Goal: Task Accomplishment & Management: Use online tool/utility

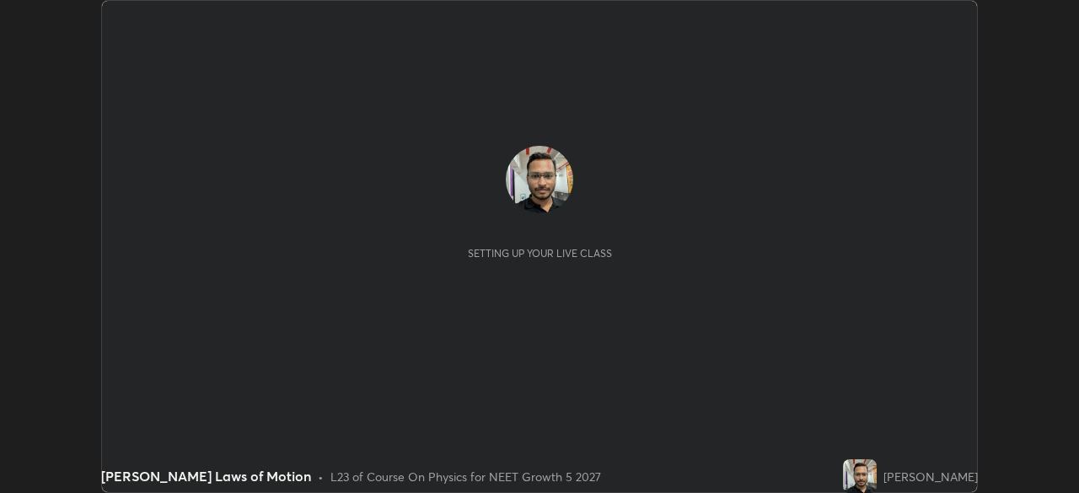
scroll to position [493, 1078]
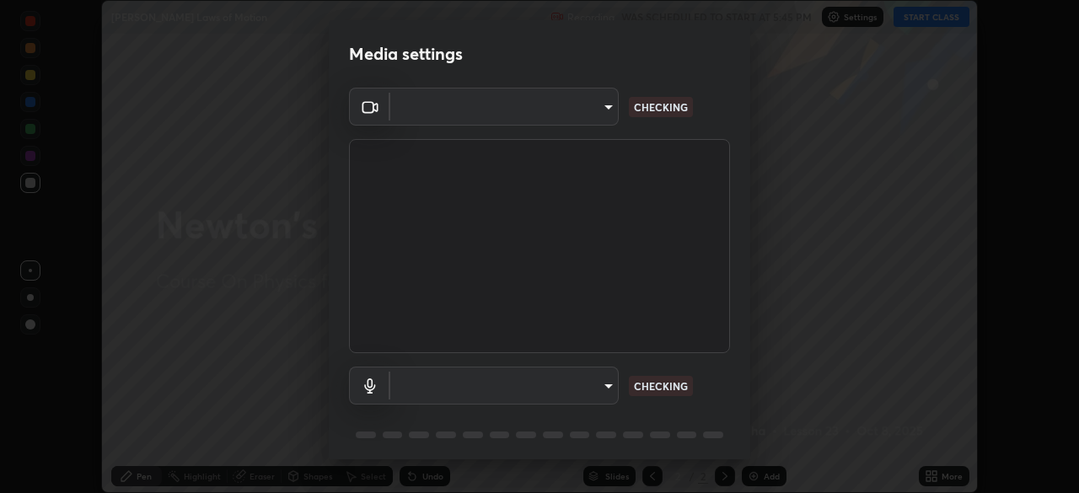
type input "b23672c371ae9b1e2d2e8c1262809c9406dc55f3a12da5c51b420c32c9b17bb4"
type input "communications"
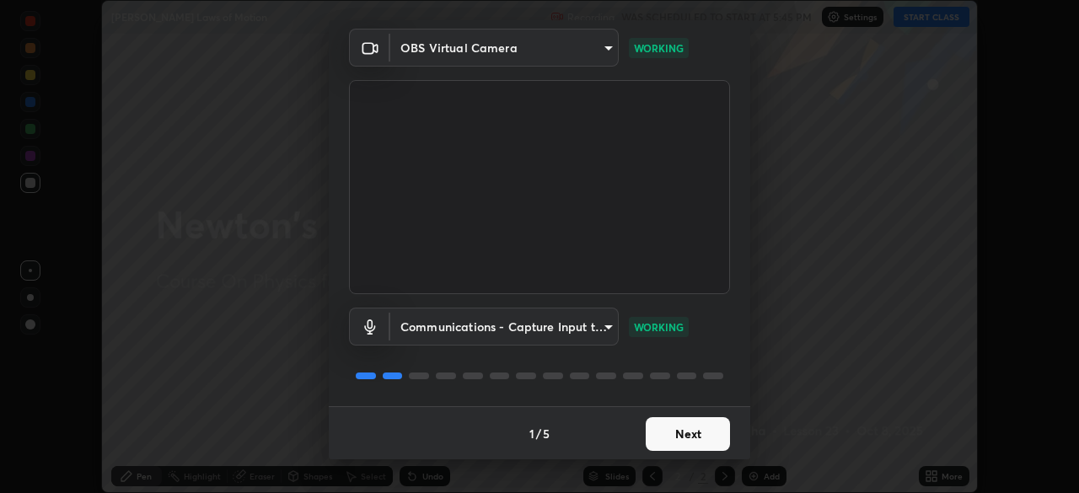
scroll to position [60, 0]
click at [685, 434] on button "Next" at bounding box center [688, 433] width 84 height 34
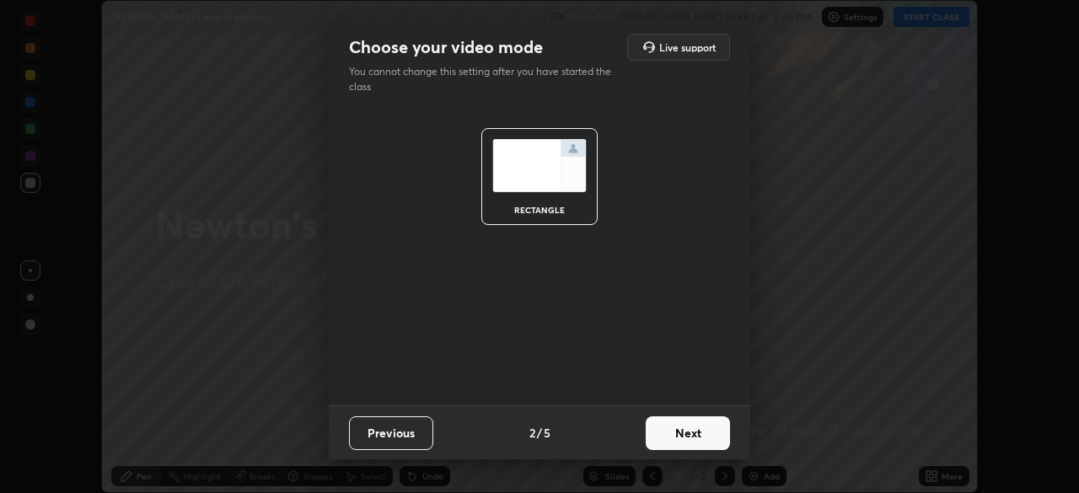
click at [671, 434] on button "Next" at bounding box center [688, 433] width 84 height 34
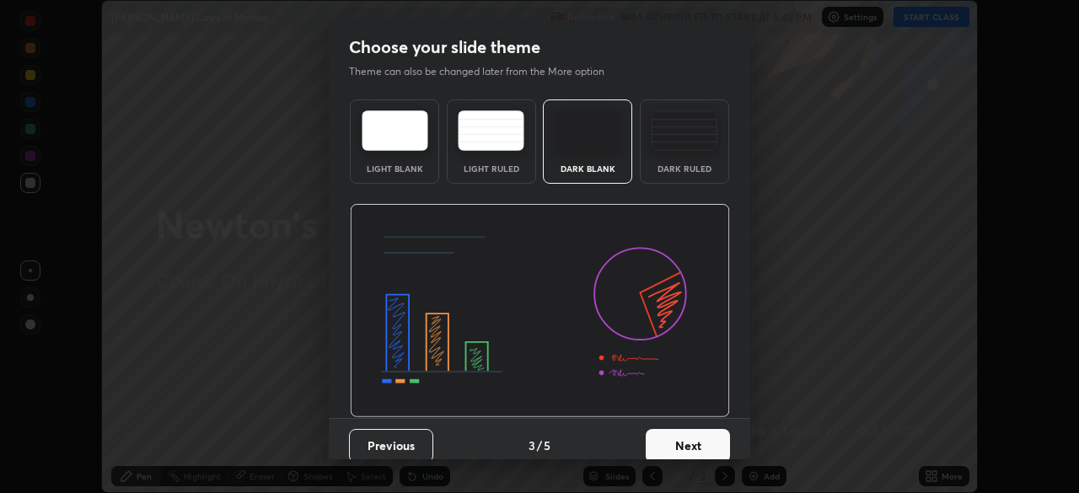
click at [672, 440] on button "Next" at bounding box center [688, 446] width 84 height 34
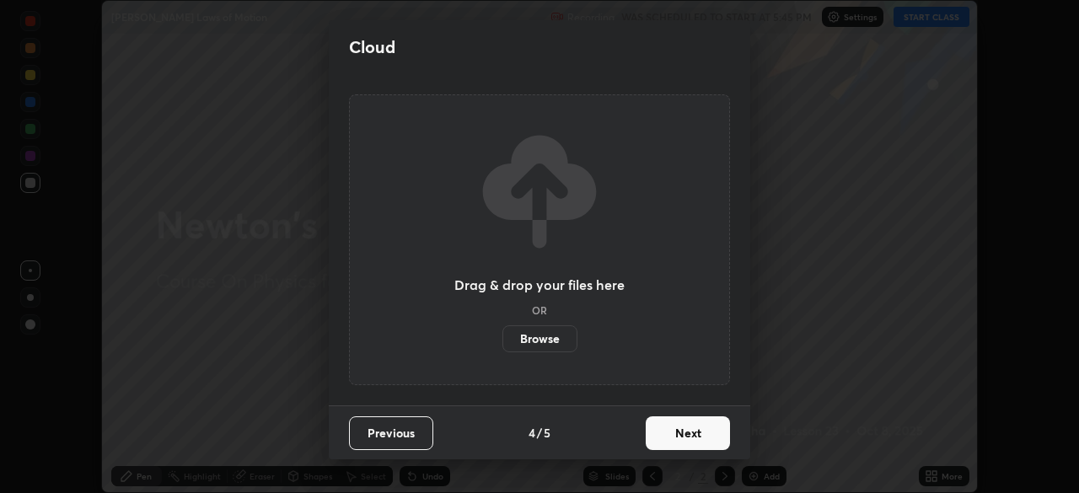
click at [669, 434] on button "Next" at bounding box center [688, 433] width 84 height 34
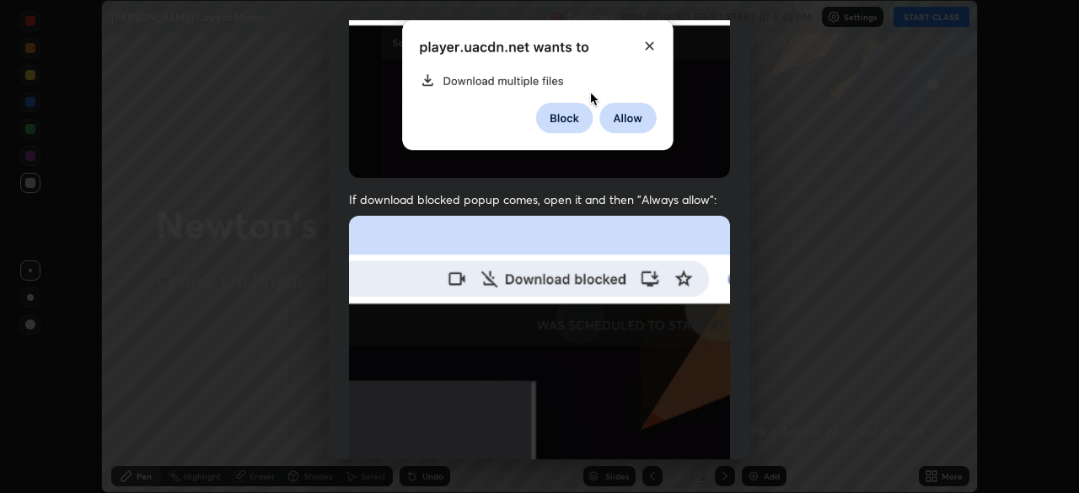
click at [505, 318] on img at bounding box center [539, 400] width 381 height 368
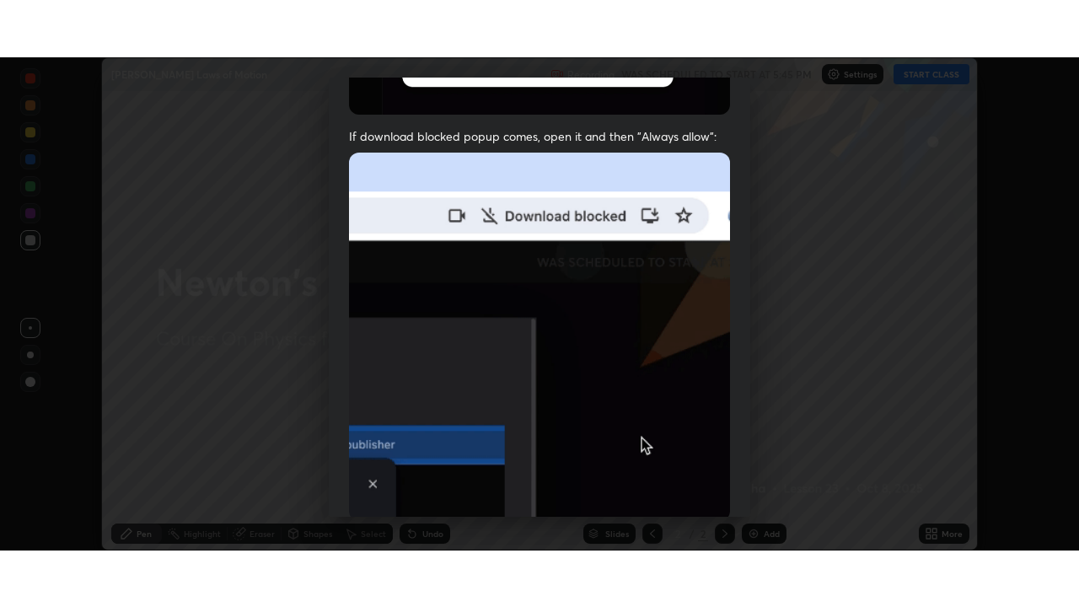
scroll to position [404, 0]
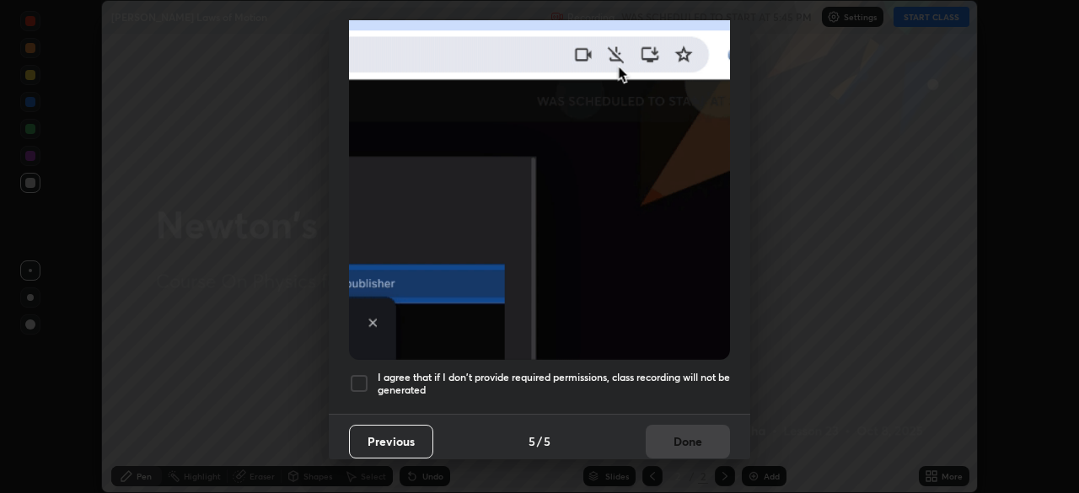
click at [364, 380] on div at bounding box center [359, 383] width 20 height 20
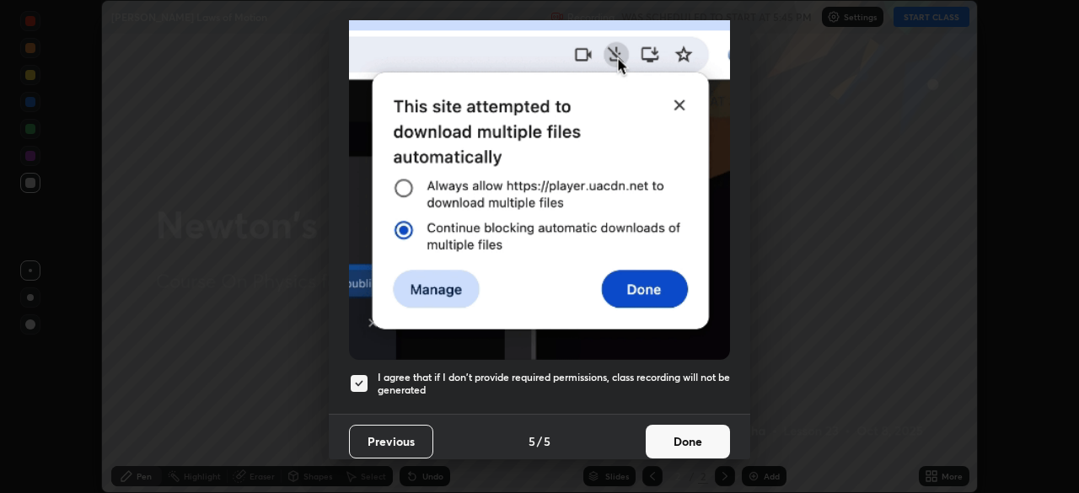
click at [679, 436] on button "Done" at bounding box center [688, 442] width 84 height 34
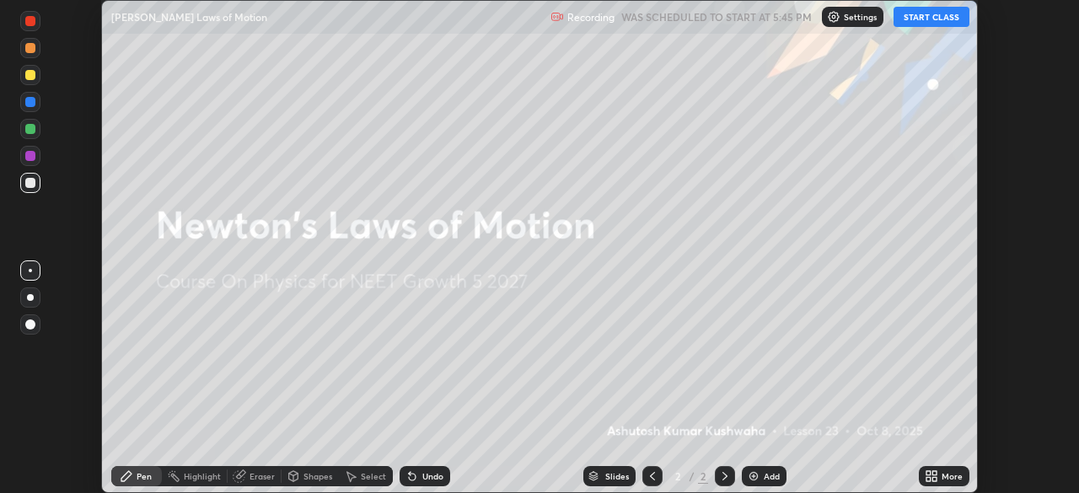
click at [929, 15] on button "START CLASS" at bounding box center [931, 17] width 76 height 20
click at [934, 479] on icon at bounding box center [934, 479] width 4 height 4
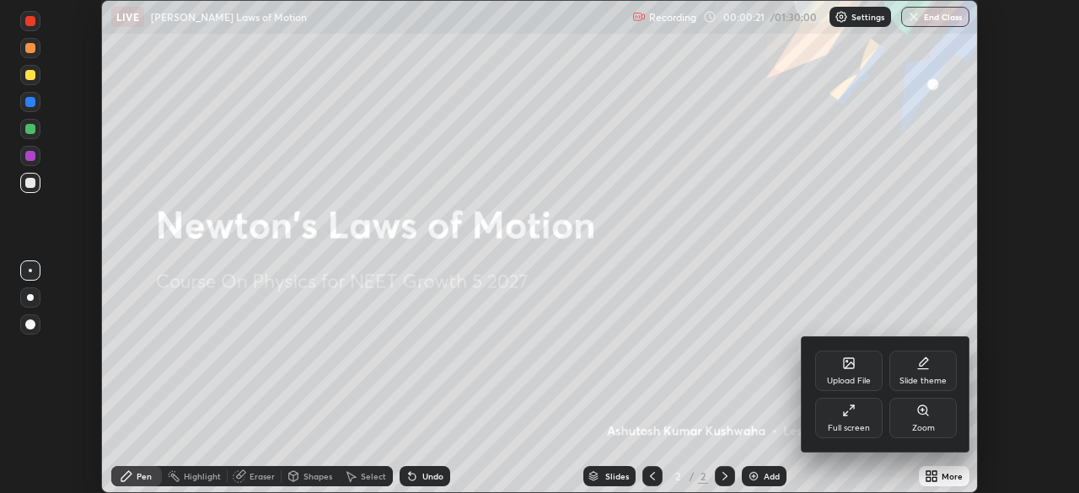
click at [841, 416] on div "Full screen" at bounding box center [848, 418] width 67 height 40
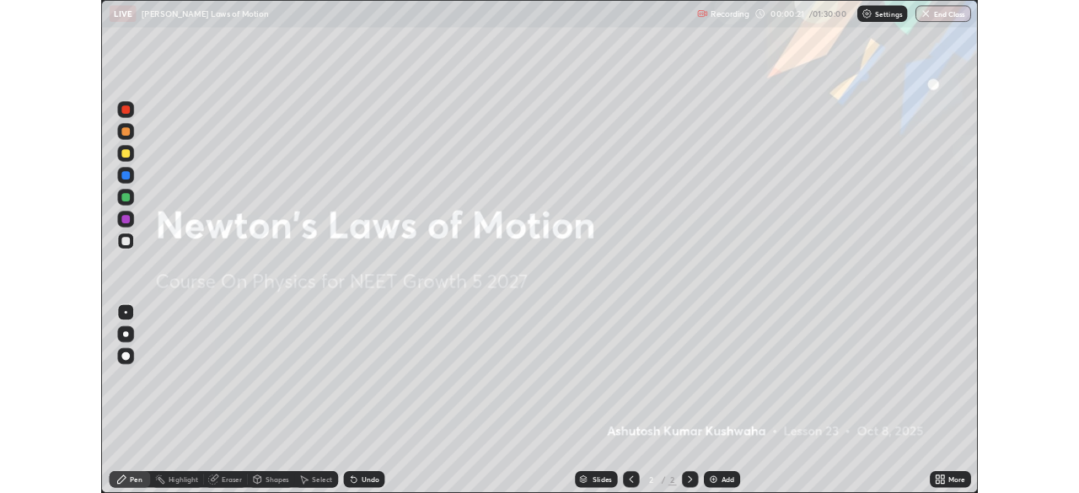
scroll to position [607, 1079]
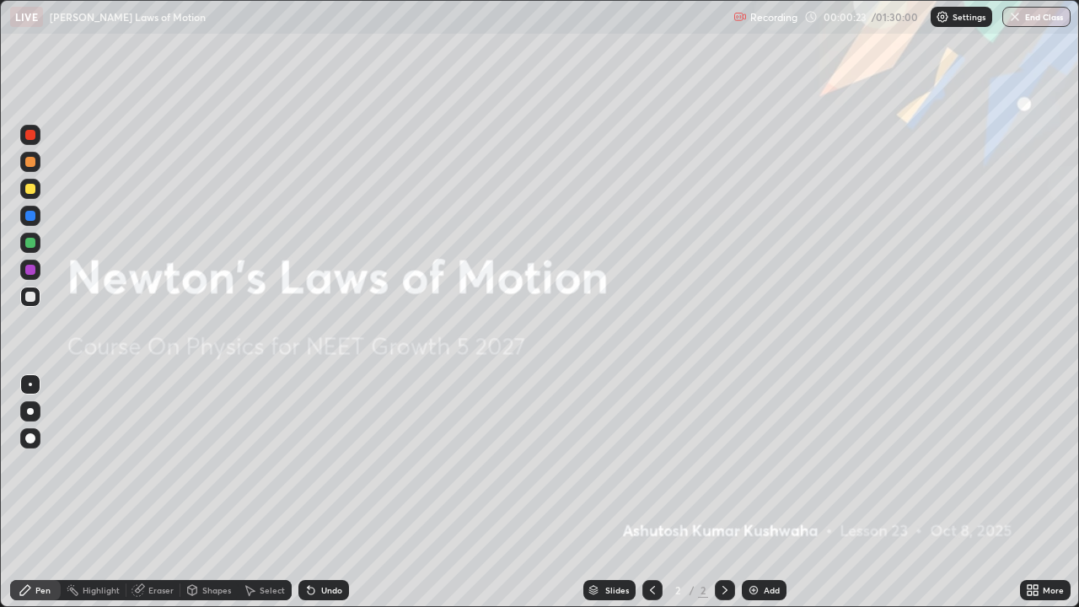
click at [750, 492] on img at bounding box center [753, 589] width 13 height 13
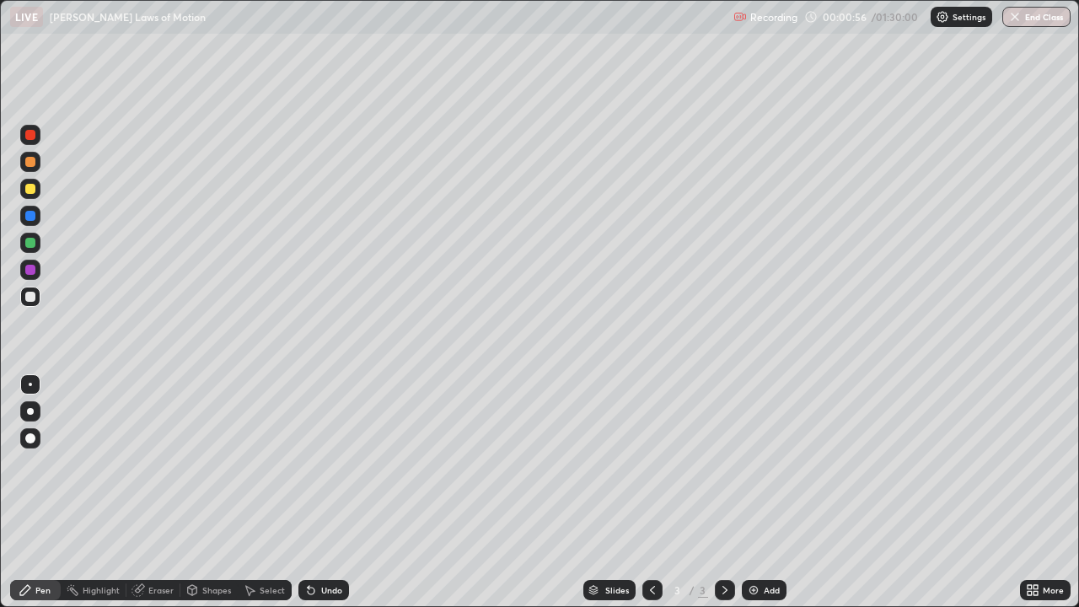
click at [32, 188] on div at bounding box center [30, 189] width 10 height 10
click at [31, 295] on div at bounding box center [30, 297] width 10 height 10
click at [754, 492] on img at bounding box center [753, 589] width 13 height 13
click at [29, 187] on div at bounding box center [30, 189] width 10 height 10
click at [29, 295] on div at bounding box center [30, 297] width 10 height 10
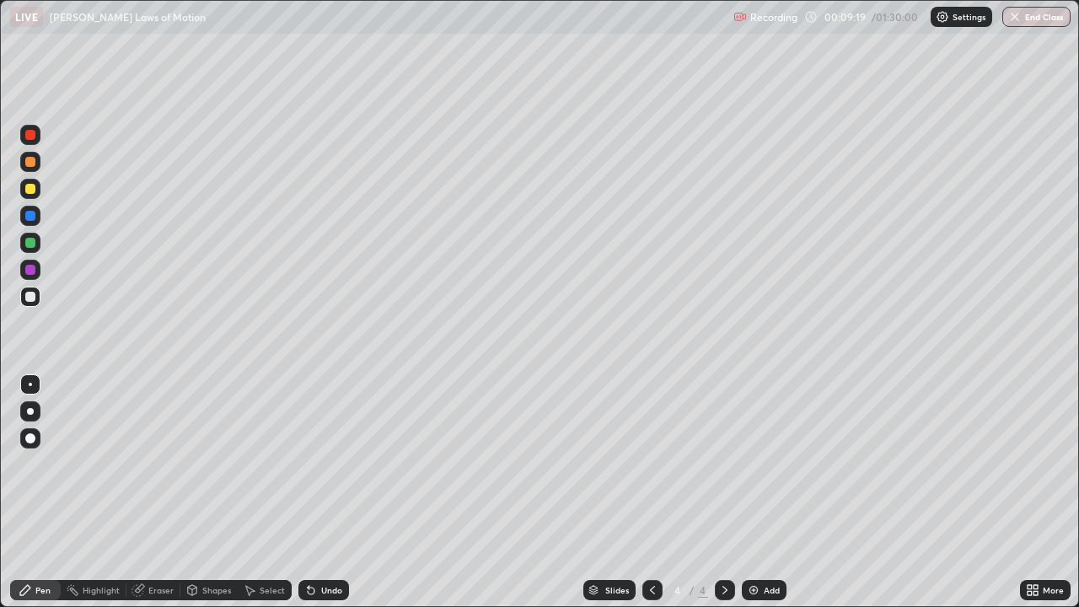
click at [30, 244] on div at bounding box center [30, 243] width 10 height 10
click at [29, 298] on div at bounding box center [30, 297] width 10 height 10
click at [33, 297] on div at bounding box center [30, 297] width 10 height 10
click at [26, 189] on div at bounding box center [30, 189] width 10 height 10
click at [28, 290] on div at bounding box center [30, 297] width 20 height 20
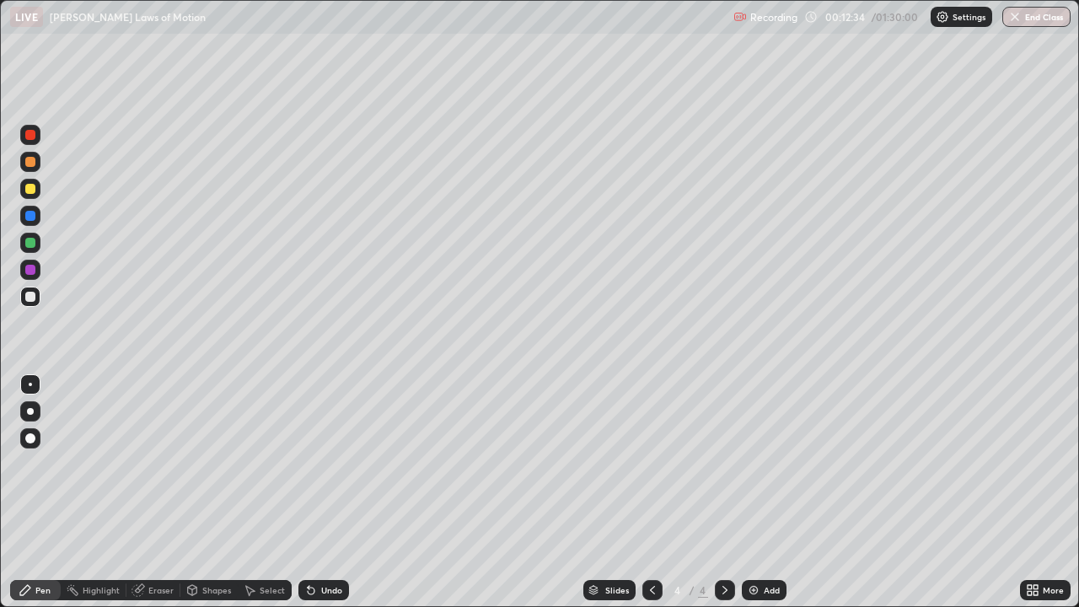
click at [29, 193] on div at bounding box center [30, 189] width 10 height 10
click at [30, 297] on div at bounding box center [30, 297] width 10 height 10
click at [747, 492] on img at bounding box center [753, 589] width 13 height 13
click at [32, 187] on div at bounding box center [30, 189] width 10 height 10
click at [29, 294] on div at bounding box center [30, 297] width 10 height 10
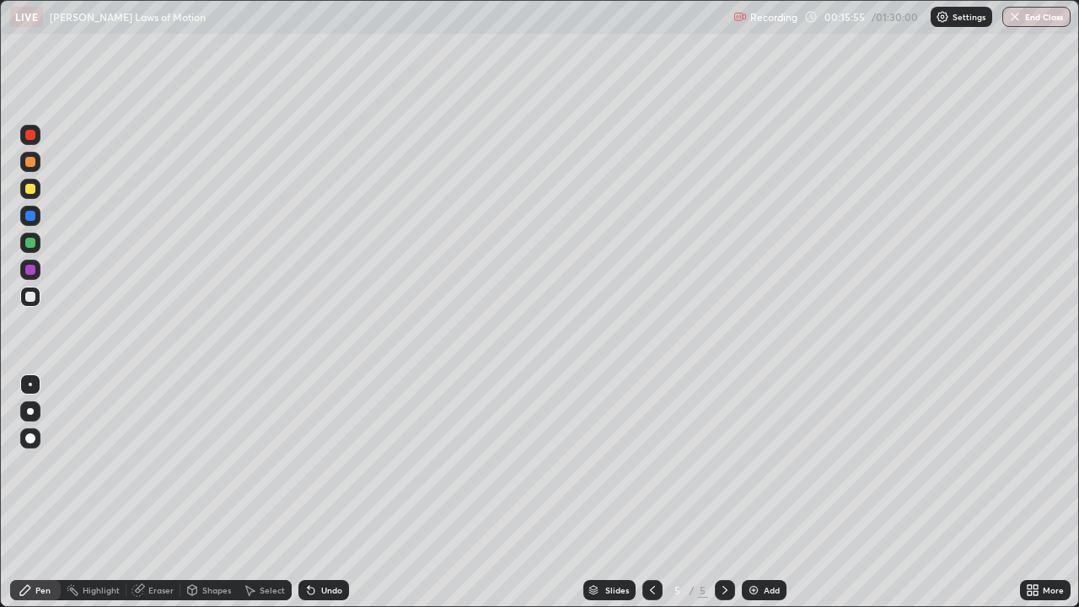
click at [322, 492] on div "Undo" at bounding box center [331, 590] width 21 height 8
click at [29, 190] on div at bounding box center [30, 189] width 10 height 10
click at [30, 295] on div at bounding box center [30, 297] width 10 height 10
click at [29, 298] on div at bounding box center [30, 297] width 10 height 10
click at [28, 295] on div at bounding box center [30, 297] width 10 height 10
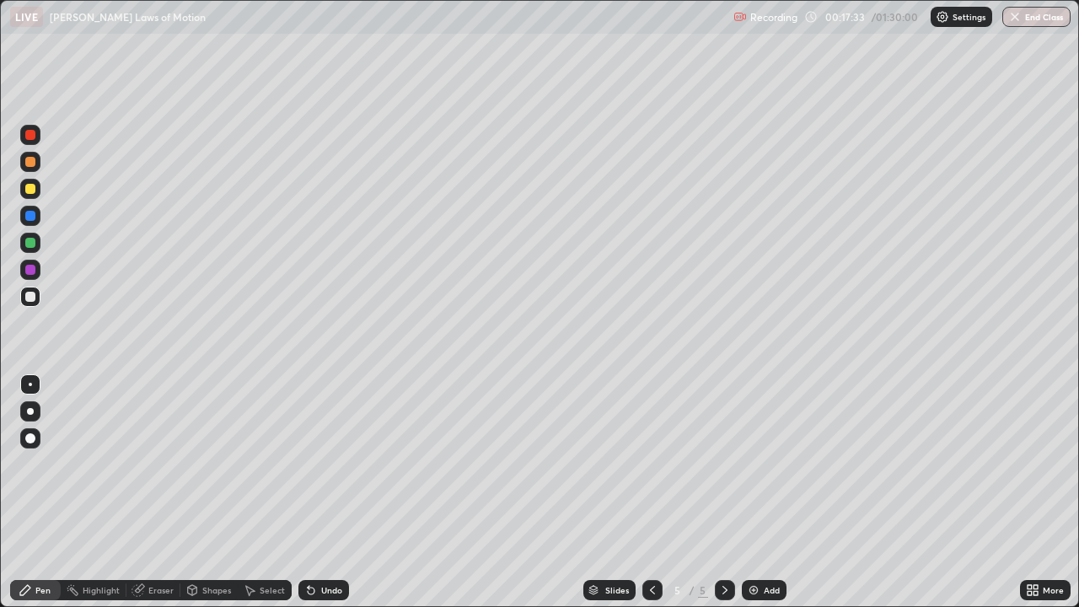
click at [27, 196] on div at bounding box center [30, 189] width 20 height 20
click at [29, 294] on div at bounding box center [30, 297] width 10 height 10
click at [28, 162] on div at bounding box center [30, 162] width 10 height 10
click at [29, 297] on div at bounding box center [30, 297] width 10 height 10
click at [754, 492] on img at bounding box center [753, 589] width 13 height 13
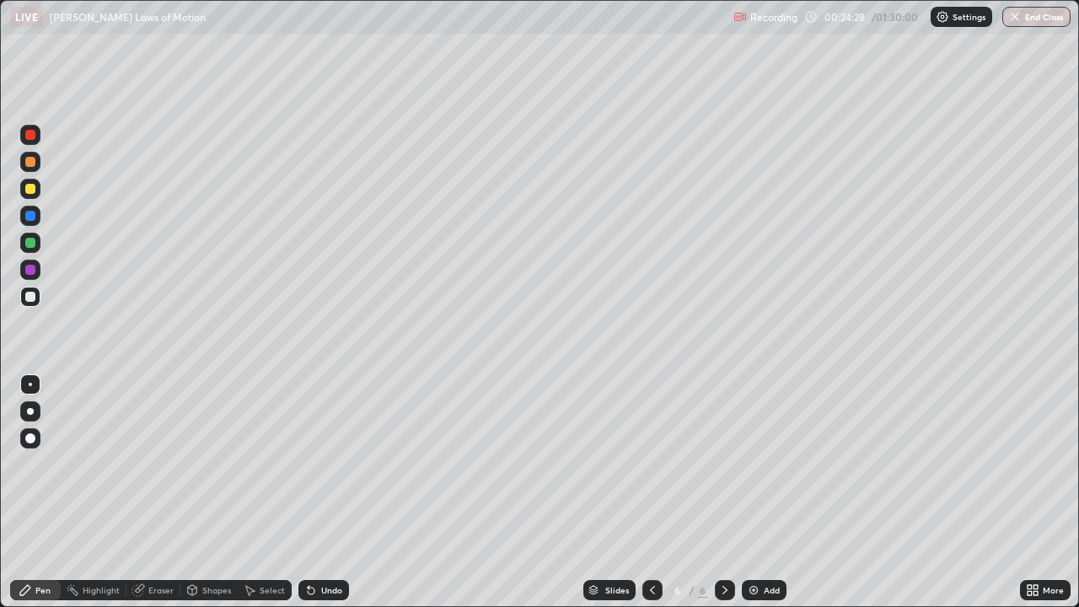
click at [32, 191] on div at bounding box center [30, 189] width 10 height 10
click at [29, 298] on div at bounding box center [30, 297] width 10 height 10
click at [33, 299] on div at bounding box center [30, 297] width 10 height 10
click at [29, 163] on div at bounding box center [30, 162] width 10 height 10
click at [32, 297] on div at bounding box center [30, 297] width 10 height 10
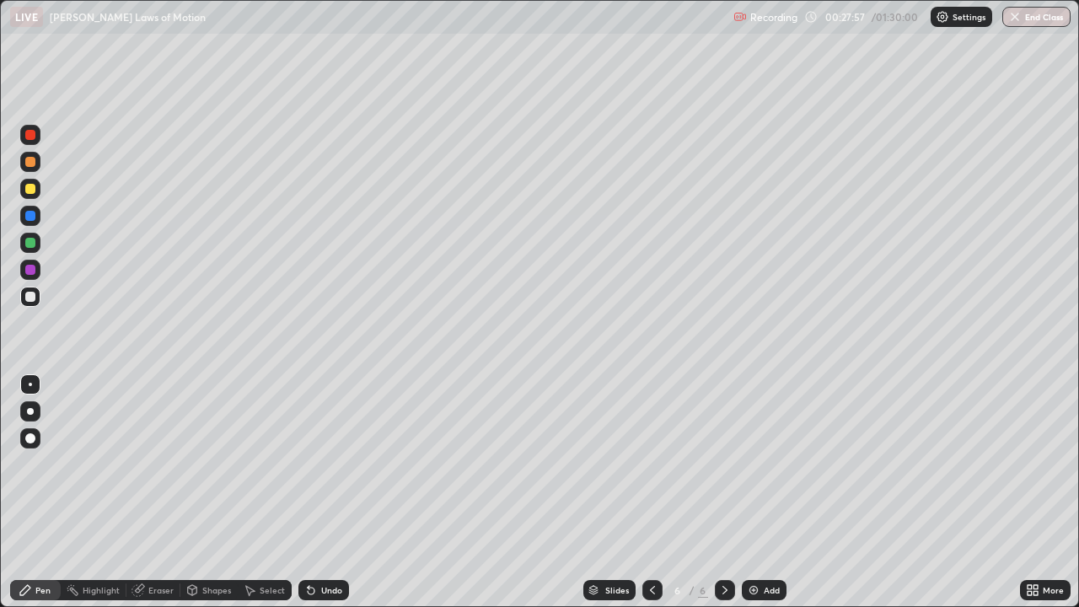
click at [26, 243] on div at bounding box center [30, 243] width 10 height 10
click at [316, 492] on div "Undo" at bounding box center [323, 590] width 51 height 20
click at [315, 492] on div "Undo" at bounding box center [323, 590] width 51 height 20
click at [747, 492] on img at bounding box center [753, 589] width 13 height 13
click at [25, 300] on div at bounding box center [30, 297] width 20 height 20
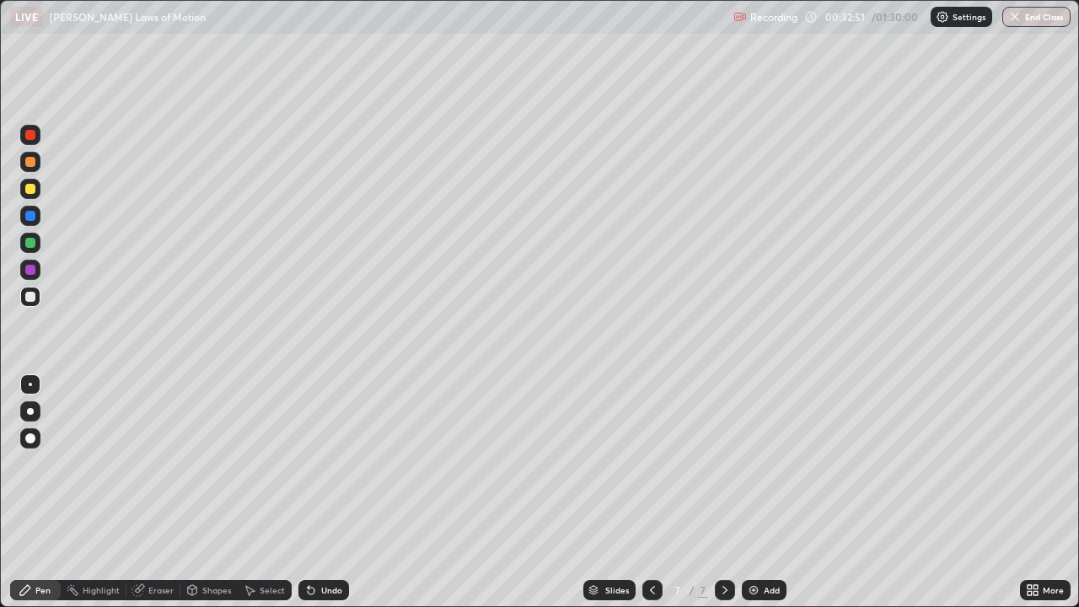
click at [25, 160] on div at bounding box center [30, 162] width 10 height 10
click at [29, 300] on div at bounding box center [30, 297] width 10 height 10
click at [29, 189] on div at bounding box center [30, 189] width 10 height 10
click at [30, 297] on div at bounding box center [30, 297] width 10 height 10
click at [27, 161] on div at bounding box center [30, 162] width 10 height 10
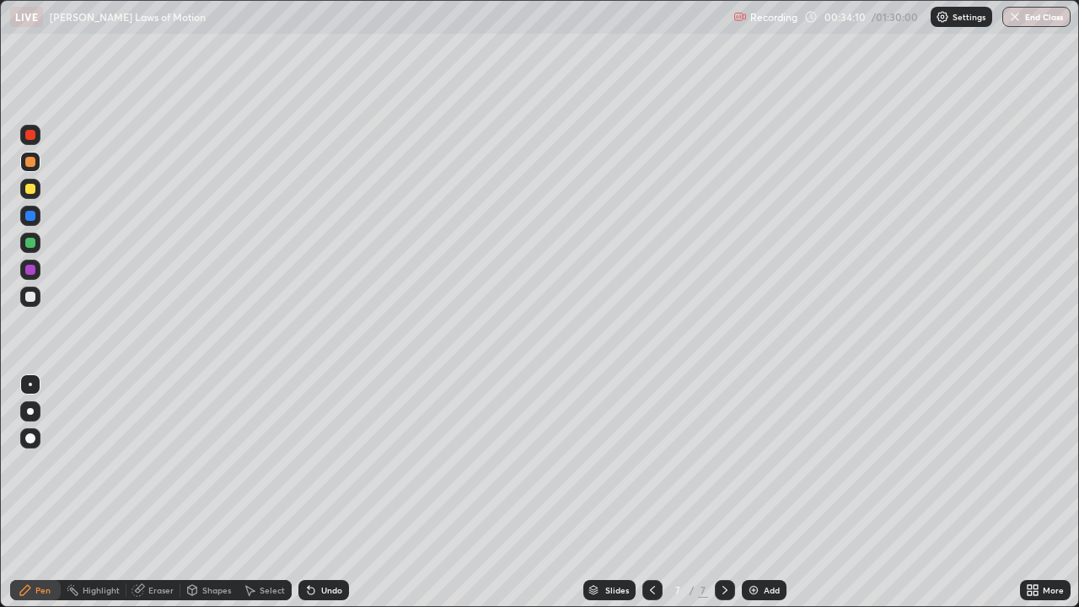
click at [30, 271] on div at bounding box center [30, 270] width 10 height 10
click at [31, 164] on div at bounding box center [30, 162] width 10 height 10
click at [765, 492] on div "Add" at bounding box center [764, 590] width 45 height 20
click at [30, 160] on div at bounding box center [30, 162] width 10 height 10
click at [30, 297] on div at bounding box center [30, 297] width 10 height 10
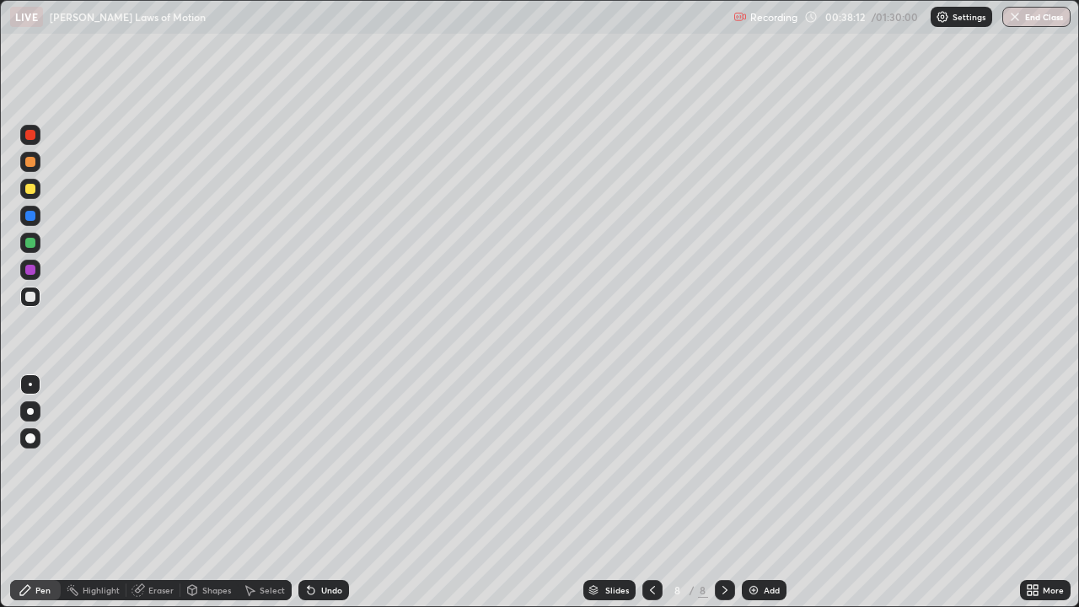
click at [32, 162] on div at bounding box center [30, 162] width 10 height 10
click at [32, 292] on div at bounding box center [30, 297] width 10 height 10
click at [30, 244] on div at bounding box center [30, 243] width 10 height 10
click at [29, 296] on div at bounding box center [30, 297] width 10 height 10
click at [32, 186] on div at bounding box center [30, 189] width 10 height 10
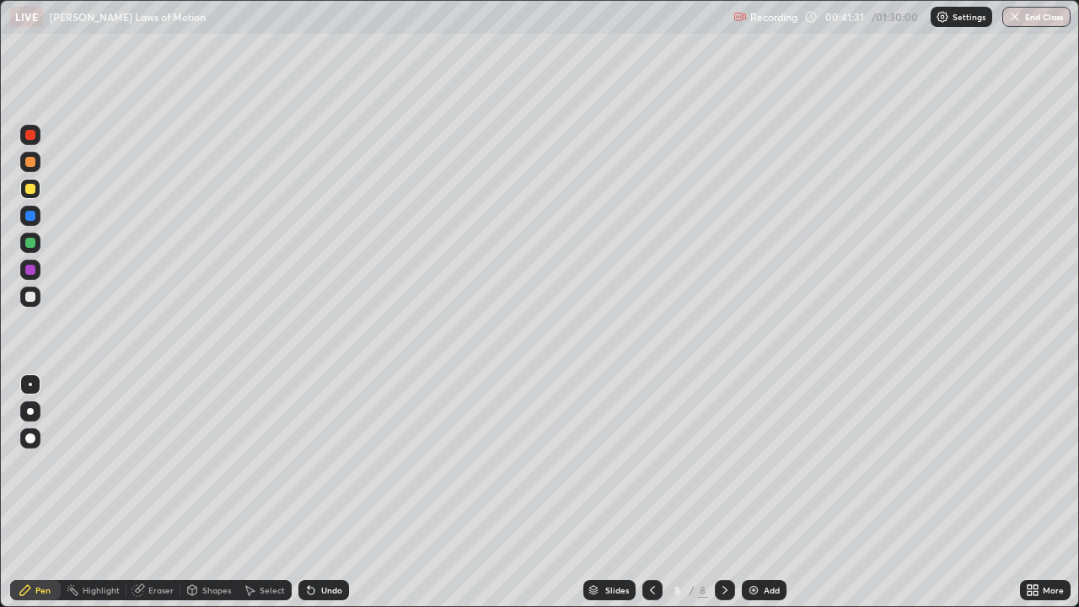
click at [30, 244] on div at bounding box center [30, 243] width 10 height 10
click at [33, 158] on div at bounding box center [30, 162] width 10 height 10
click at [31, 297] on div at bounding box center [30, 297] width 10 height 10
click at [32, 192] on div at bounding box center [30, 189] width 10 height 10
click at [35, 292] on div at bounding box center [30, 297] width 20 height 20
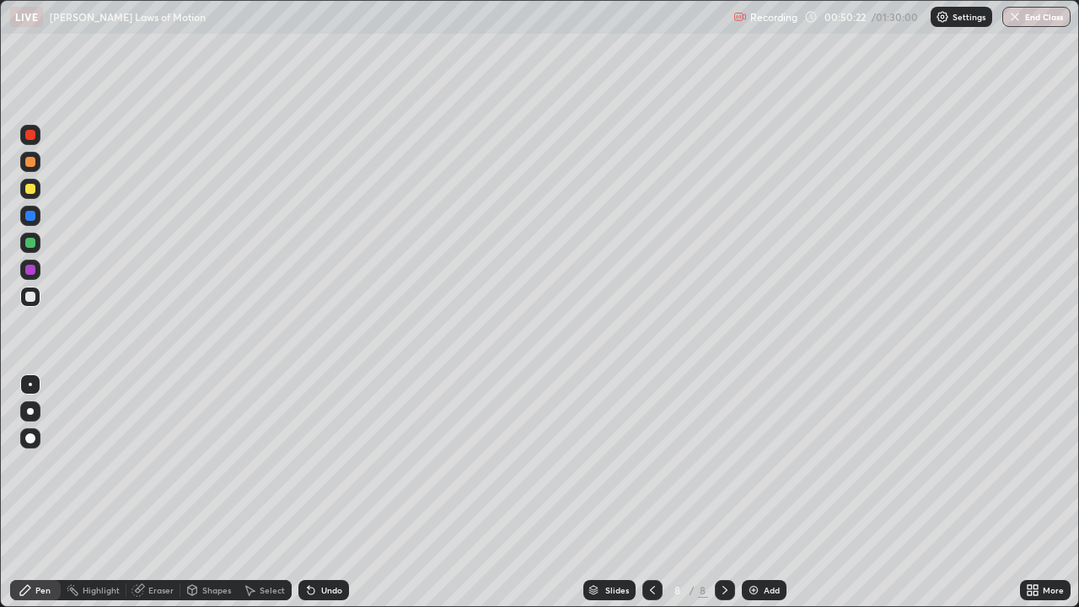
click at [753, 492] on img at bounding box center [753, 589] width 13 height 13
click at [34, 297] on div at bounding box center [30, 297] width 10 height 10
click at [32, 190] on div at bounding box center [30, 189] width 10 height 10
click at [29, 165] on div at bounding box center [30, 162] width 10 height 10
click at [29, 268] on div at bounding box center [30, 270] width 10 height 10
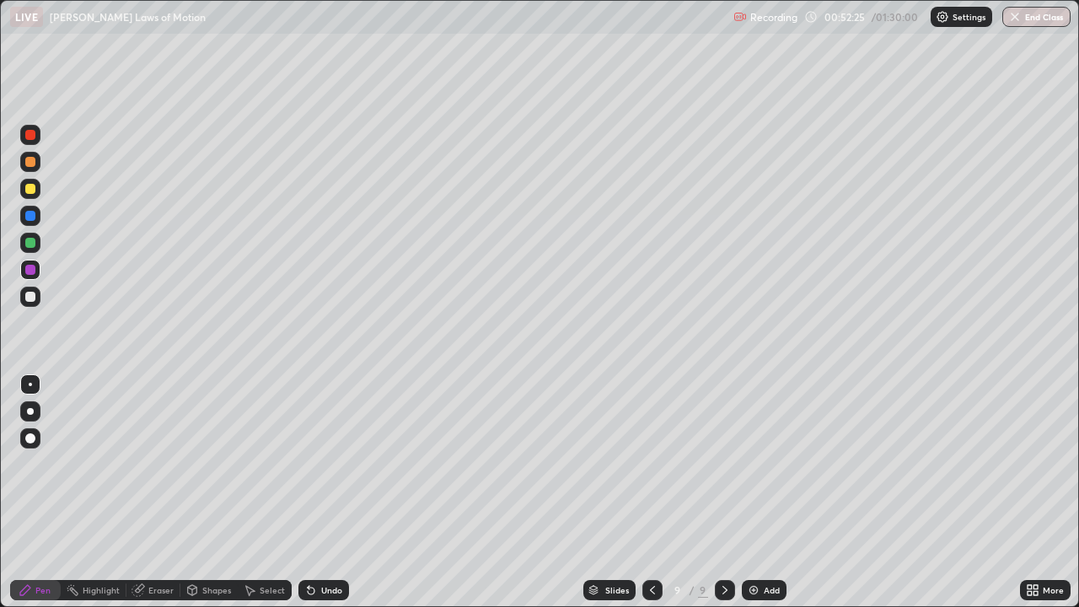
click at [27, 235] on div at bounding box center [30, 243] width 20 height 20
click at [24, 242] on div at bounding box center [30, 243] width 20 height 20
click at [31, 190] on div at bounding box center [30, 189] width 10 height 10
click at [28, 295] on div at bounding box center [30, 297] width 10 height 10
click at [31, 297] on div at bounding box center [30, 297] width 10 height 10
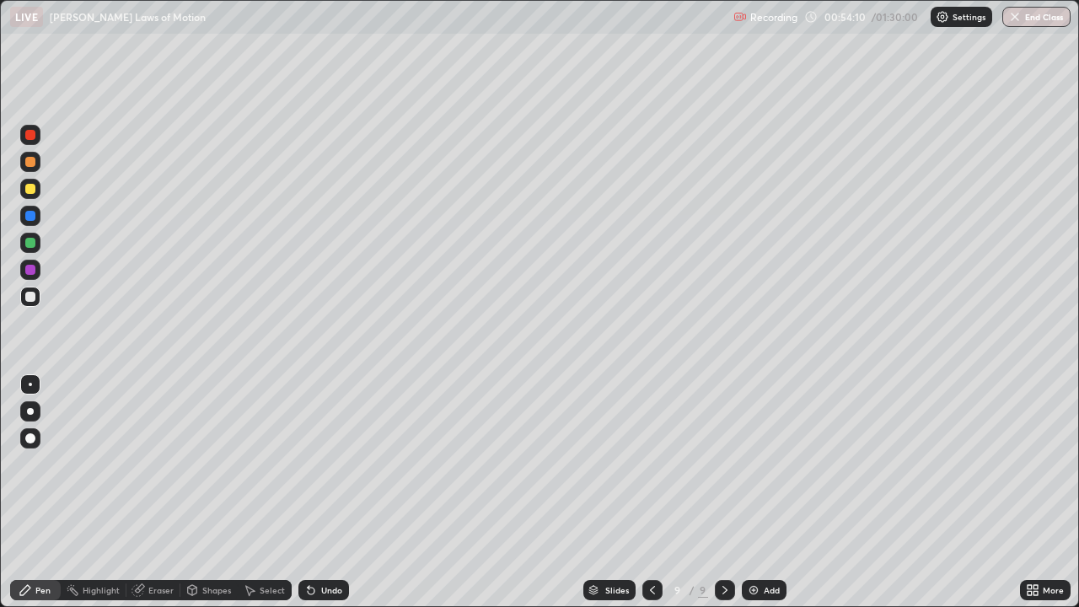
click at [29, 158] on div at bounding box center [30, 162] width 10 height 10
click at [31, 297] on div at bounding box center [30, 297] width 10 height 10
click at [29, 163] on div at bounding box center [30, 162] width 10 height 10
click at [33, 302] on div at bounding box center [30, 297] width 20 height 20
click at [30, 244] on div at bounding box center [30, 243] width 10 height 10
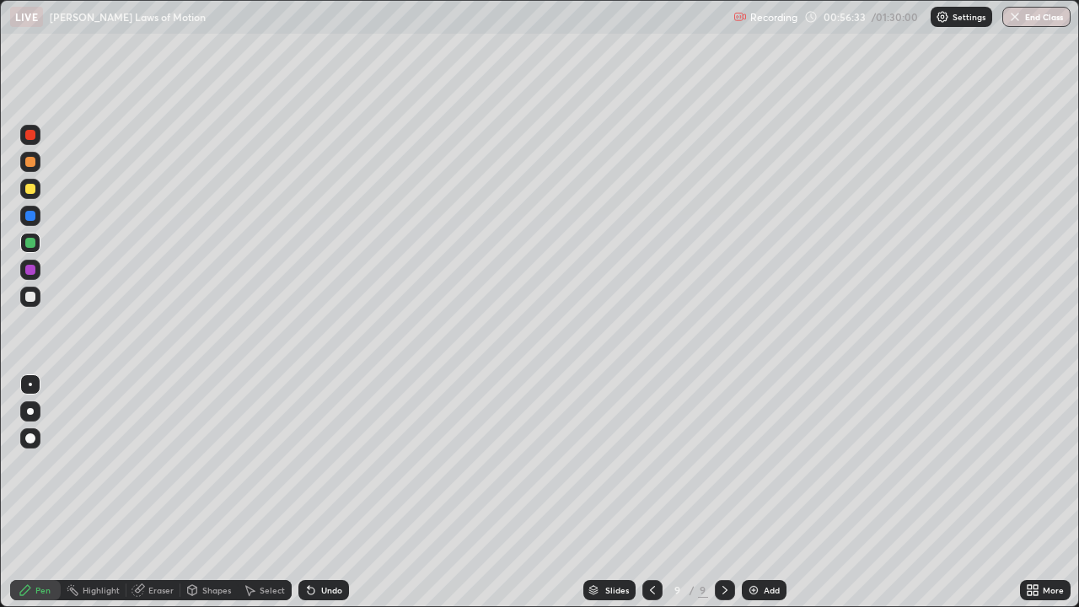
click at [28, 290] on div at bounding box center [30, 297] width 20 height 20
click at [754, 492] on img at bounding box center [753, 589] width 13 height 13
click at [25, 292] on div at bounding box center [30, 297] width 20 height 20
click at [29, 163] on div at bounding box center [30, 162] width 10 height 10
click at [31, 163] on div at bounding box center [30, 162] width 10 height 10
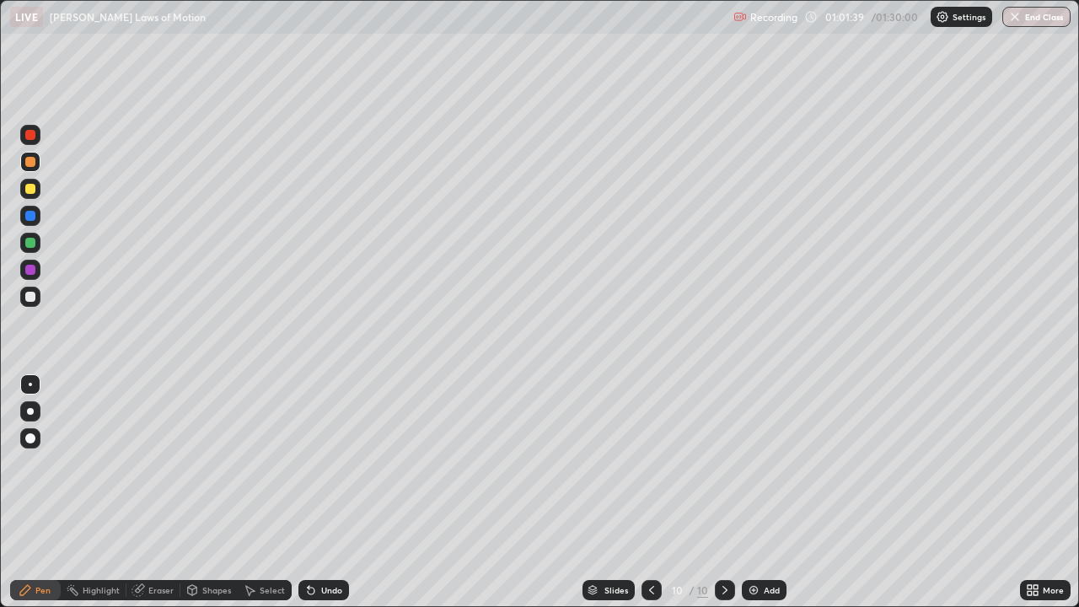
click at [650, 492] on icon at bounding box center [651, 589] width 13 height 13
click at [723, 492] on icon at bounding box center [724, 589] width 13 height 13
click at [317, 492] on div "Undo" at bounding box center [323, 590] width 51 height 20
click at [33, 295] on div at bounding box center [30, 297] width 10 height 10
click at [30, 160] on div at bounding box center [30, 162] width 10 height 10
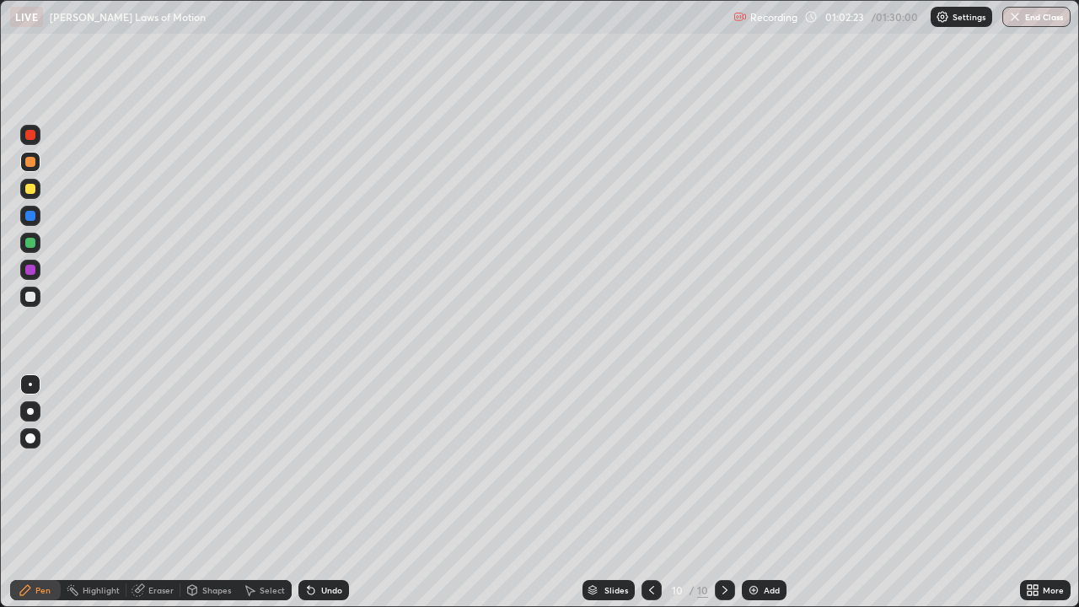
click at [29, 161] on div at bounding box center [30, 162] width 10 height 10
click at [264, 492] on div "Select" at bounding box center [272, 590] width 25 height 8
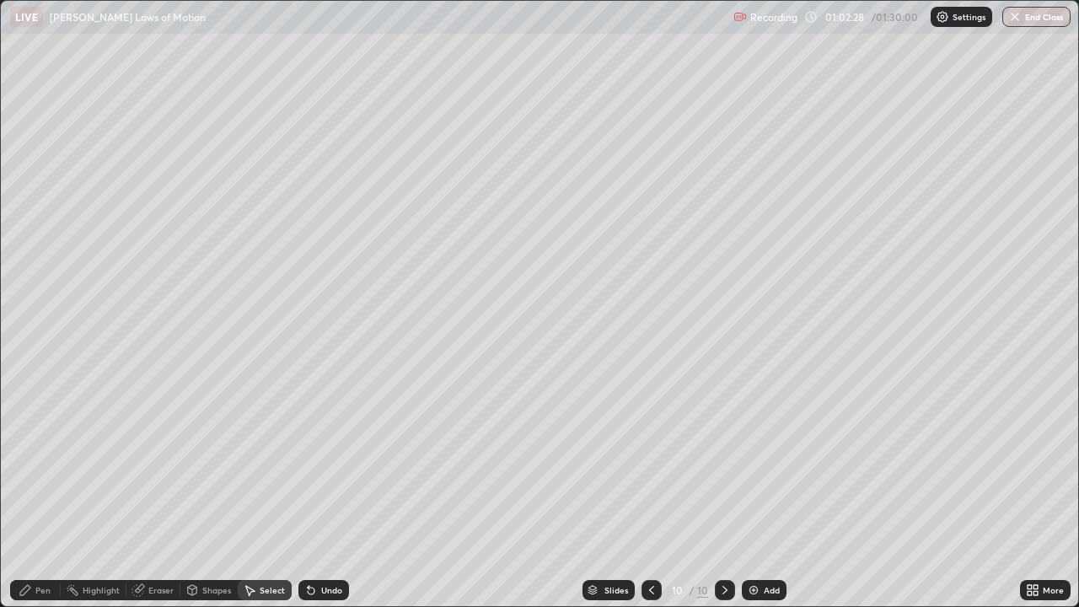
click at [220, 492] on div "Shapes" at bounding box center [216, 590] width 29 height 8
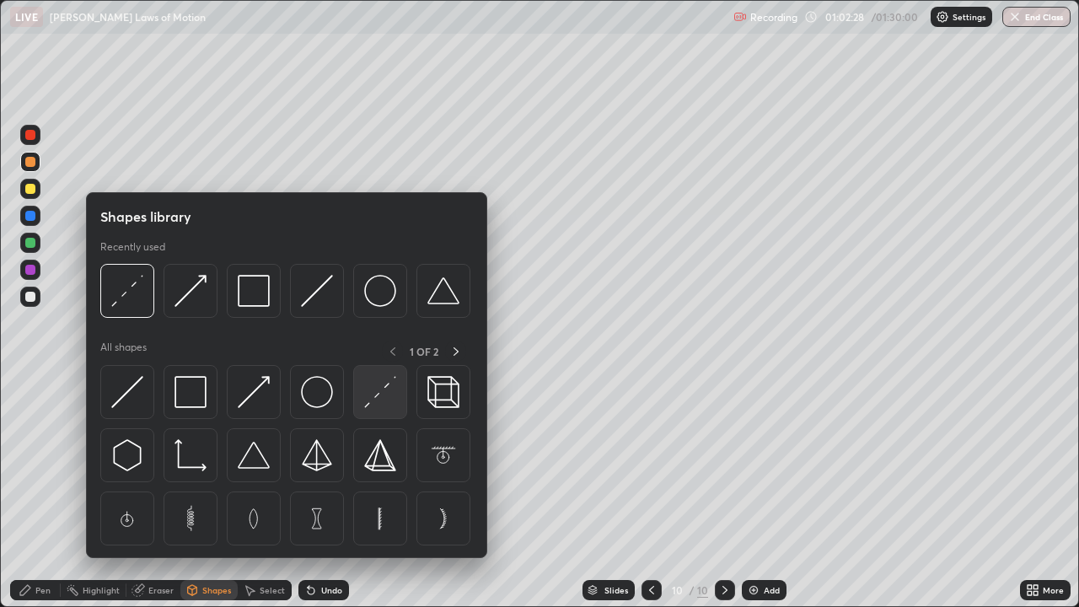
click at [391, 390] on img at bounding box center [380, 392] width 32 height 32
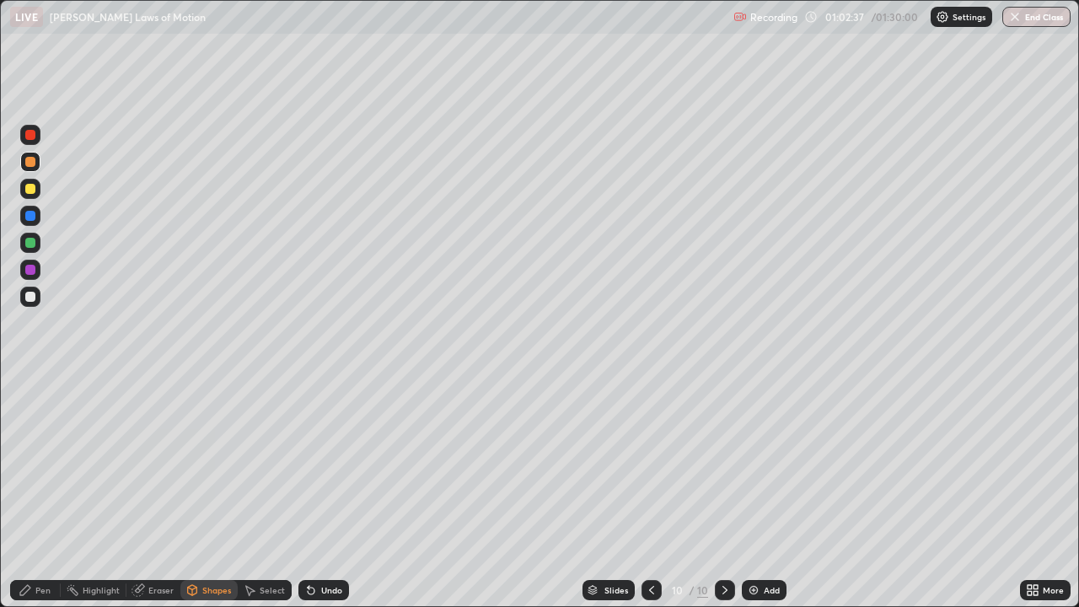
click at [30, 294] on div at bounding box center [30, 297] width 10 height 10
click at [29, 239] on div at bounding box center [30, 243] width 10 height 10
click at [39, 492] on div "Pen" at bounding box center [35, 590] width 51 height 20
click at [29, 188] on div at bounding box center [30, 189] width 10 height 10
click at [28, 297] on div at bounding box center [30, 297] width 10 height 10
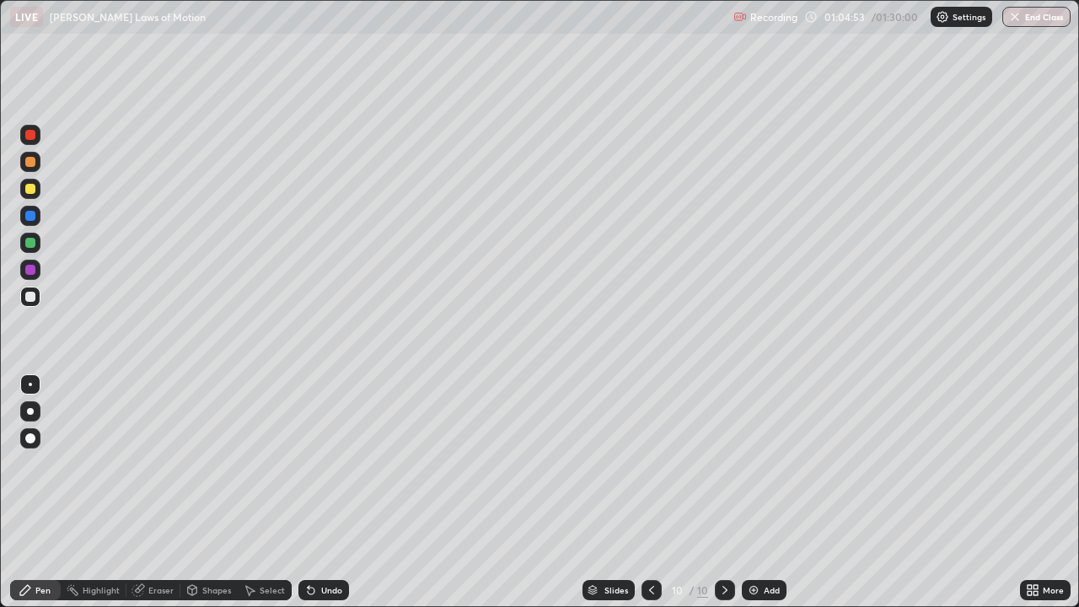
click at [31, 163] on div at bounding box center [30, 162] width 10 height 10
click at [28, 191] on div at bounding box center [30, 189] width 10 height 10
click at [29, 296] on div at bounding box center [30, 297] width 10 height 10
click at [36, 195] on div at bounding box center [30, 189] width 20 height 20
click at [29, 164] on div at bounding box center [30, 162] width 10 height 10
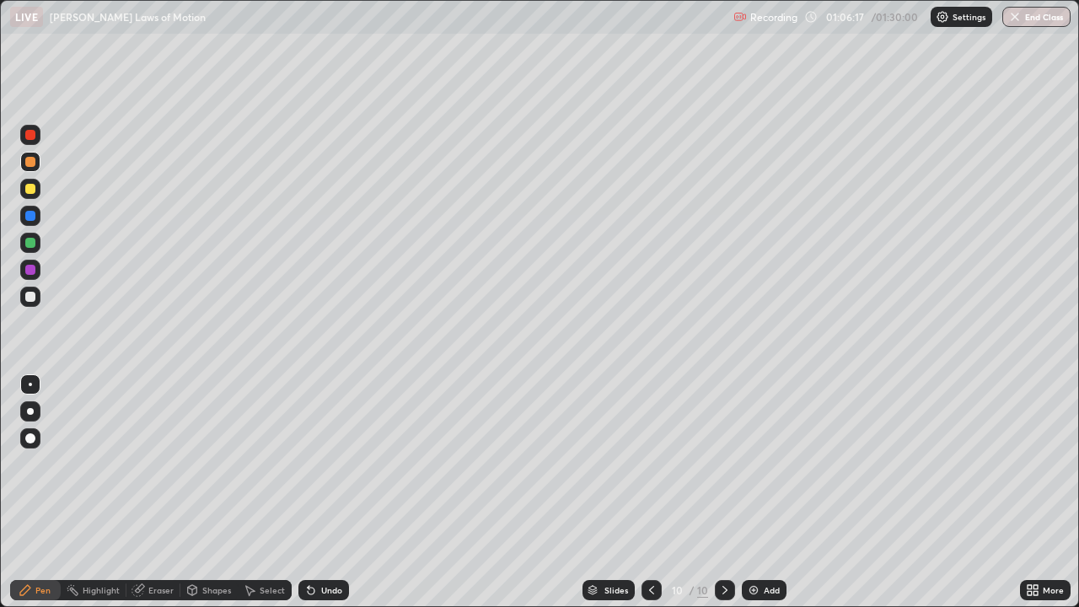
click at [31, 297] on div at bounding box center [30, 297] width 10 height 10
click at [31, 163] on div at bounding box center [30, 162] width 10 height 10
click at [29, 296] on div at bounding box center [30, 297] width 10 height 10
click at [30, 159] on div at bounding box center [30, 162] width 10 height 10
click at [31, 187] on div at bounding box center [30, 189] width 10 height 10
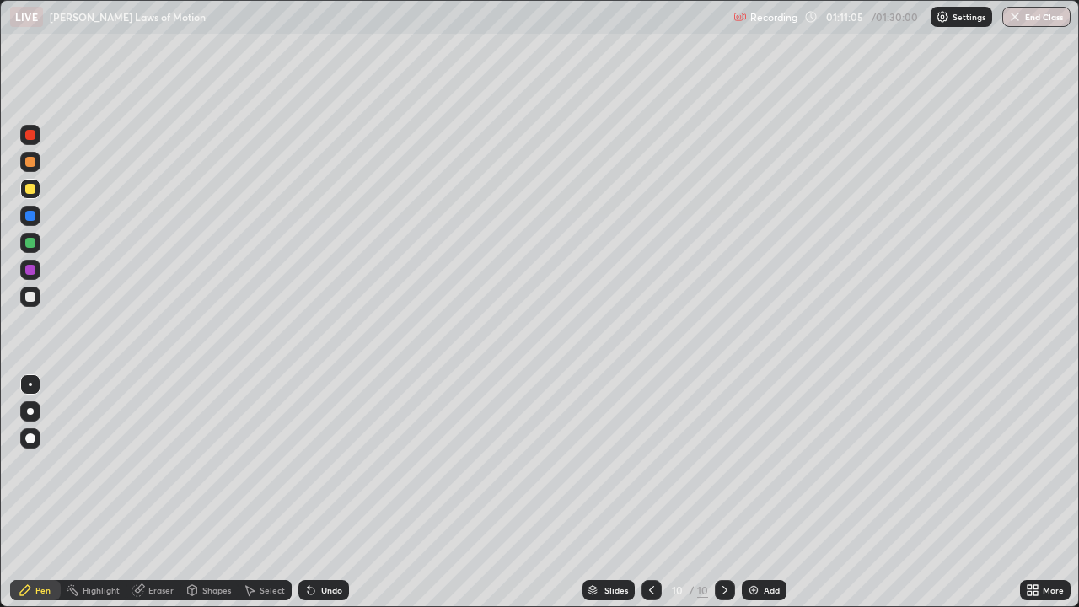
click at [753, 492] on img at bounding box center [753, 589] width 13 height 13
click at [29, 245] on div at bounding box center [30, 243] width 10 height 10
click at [30, 305] on div at bounding box center [30, 297] width 20 height 20
click at [1034, 20] on button "End Class" at bounding box center [1036, 17] width 68 height 20
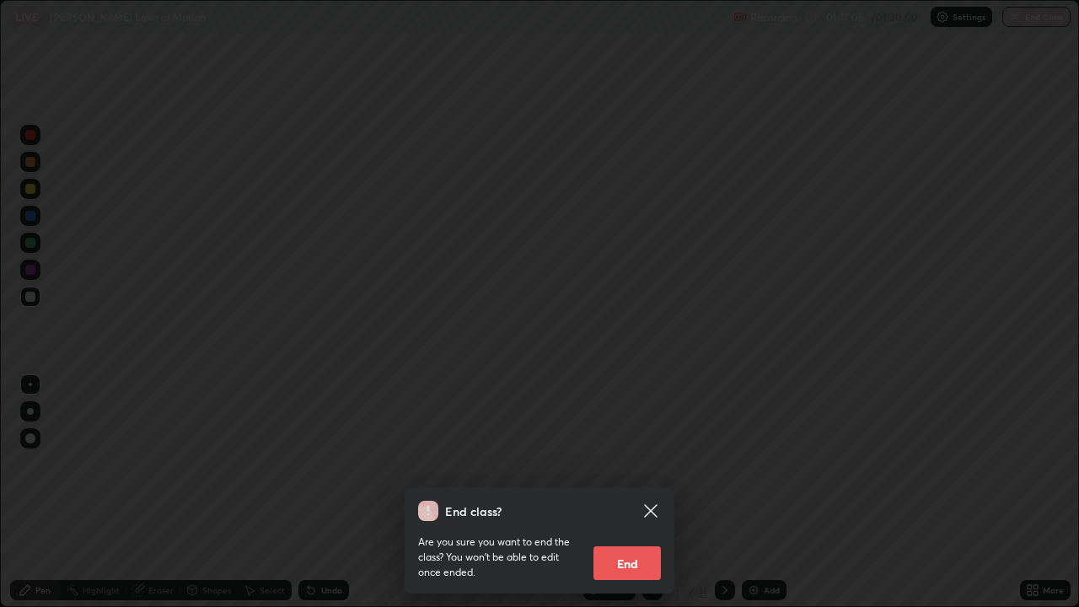
click at [635, 492] on button "End" at bounding box center [626, 563] width 67 height 34
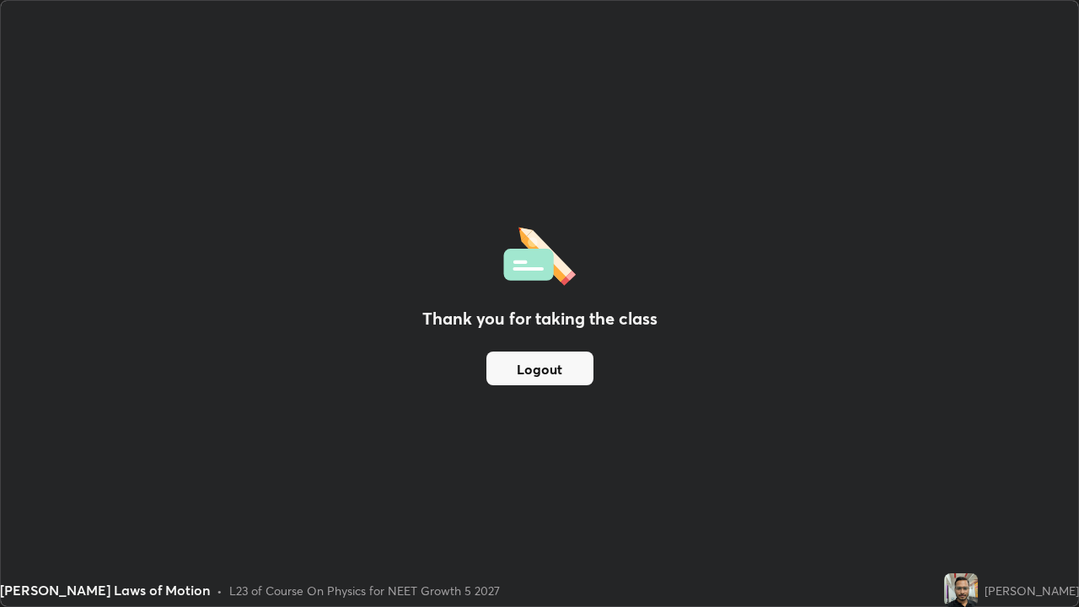
click at [582, 361] on button "Logout" at bounding box center [539, 368] width 107 height 34
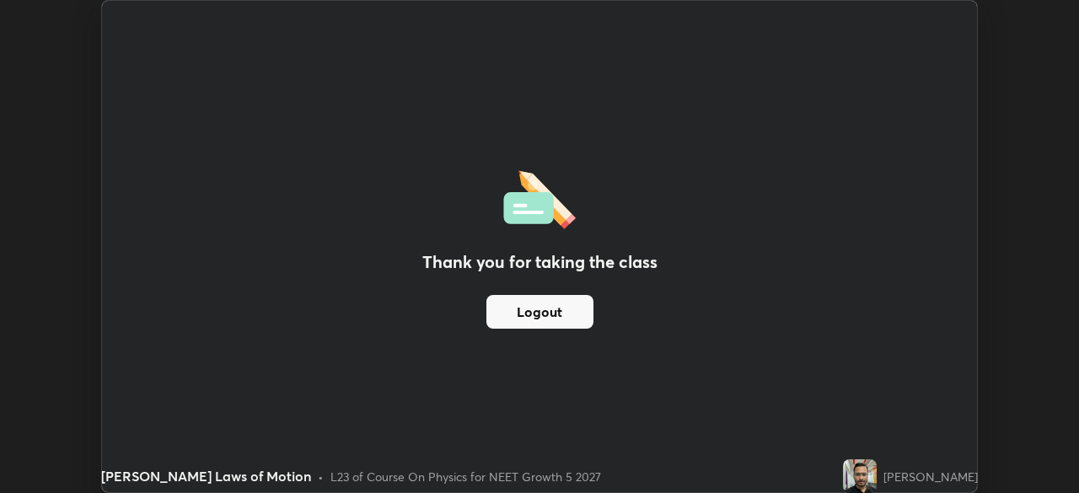
scroll to position [83777, 83191]
